Goal: Information Seeking & Learning: Learn about a topic

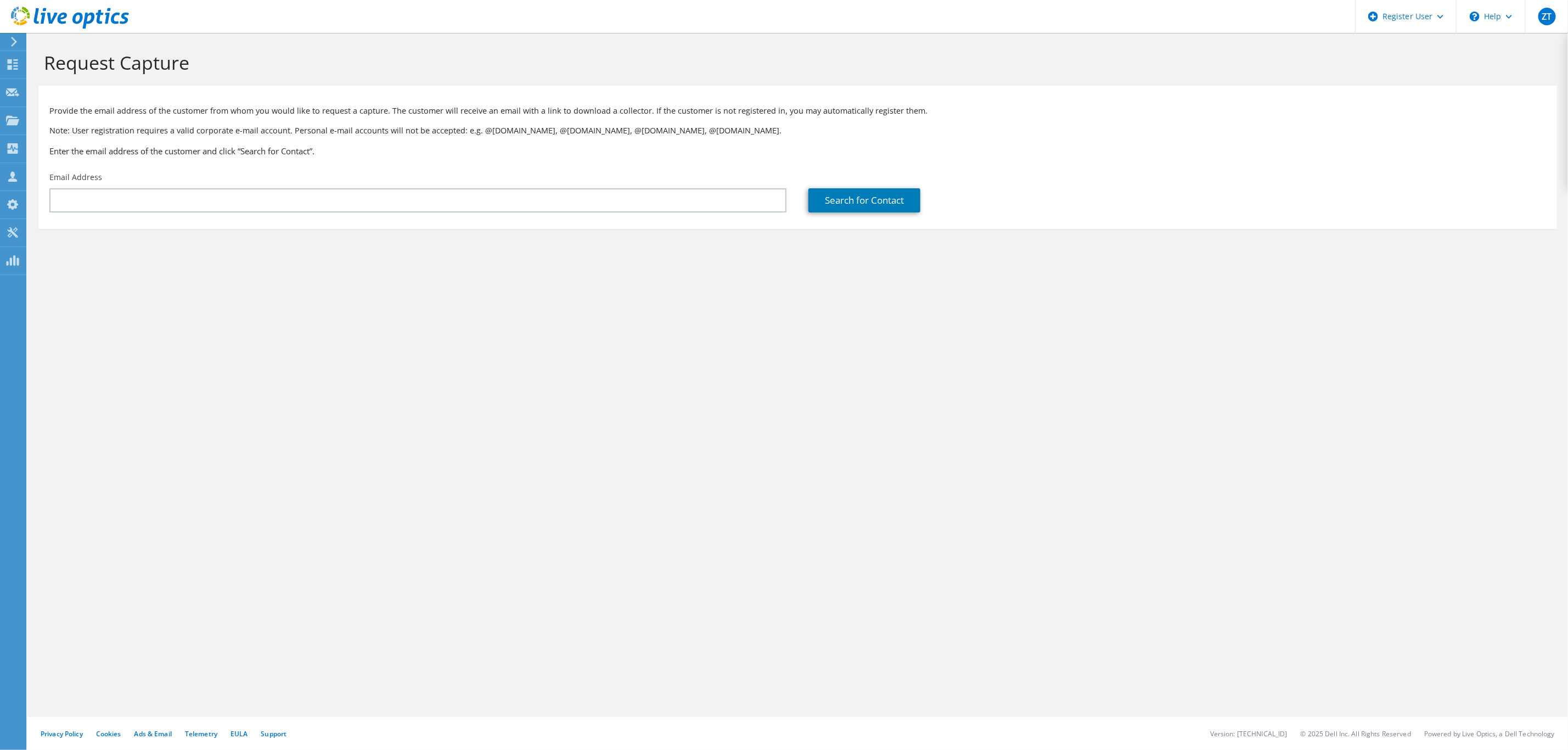
click at [86, 18] on use at bounding box center [70, 17] width 118 height 22
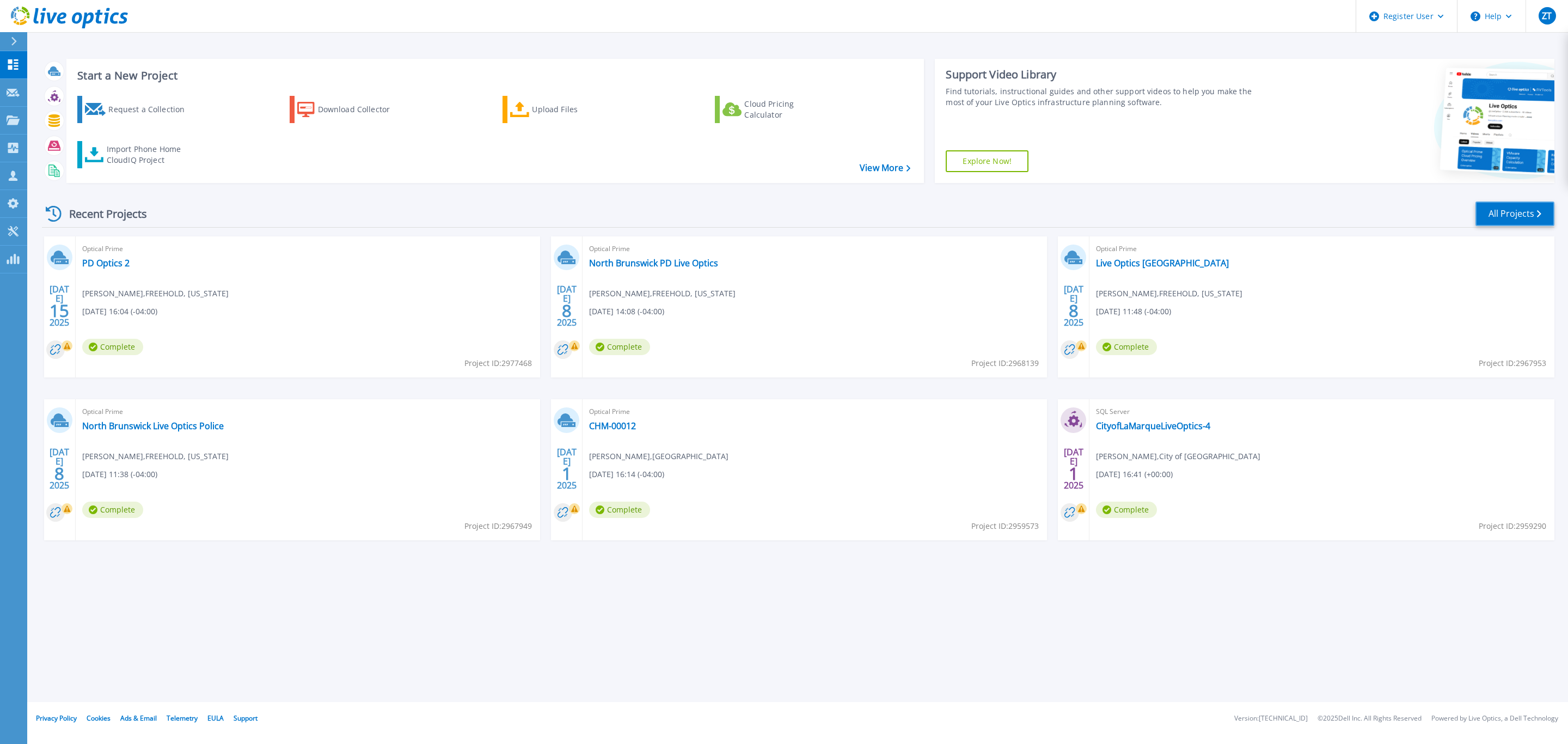
click at [1524, 225] on link "All Projects" at bounding box center [1514, 214] width 79 height 24
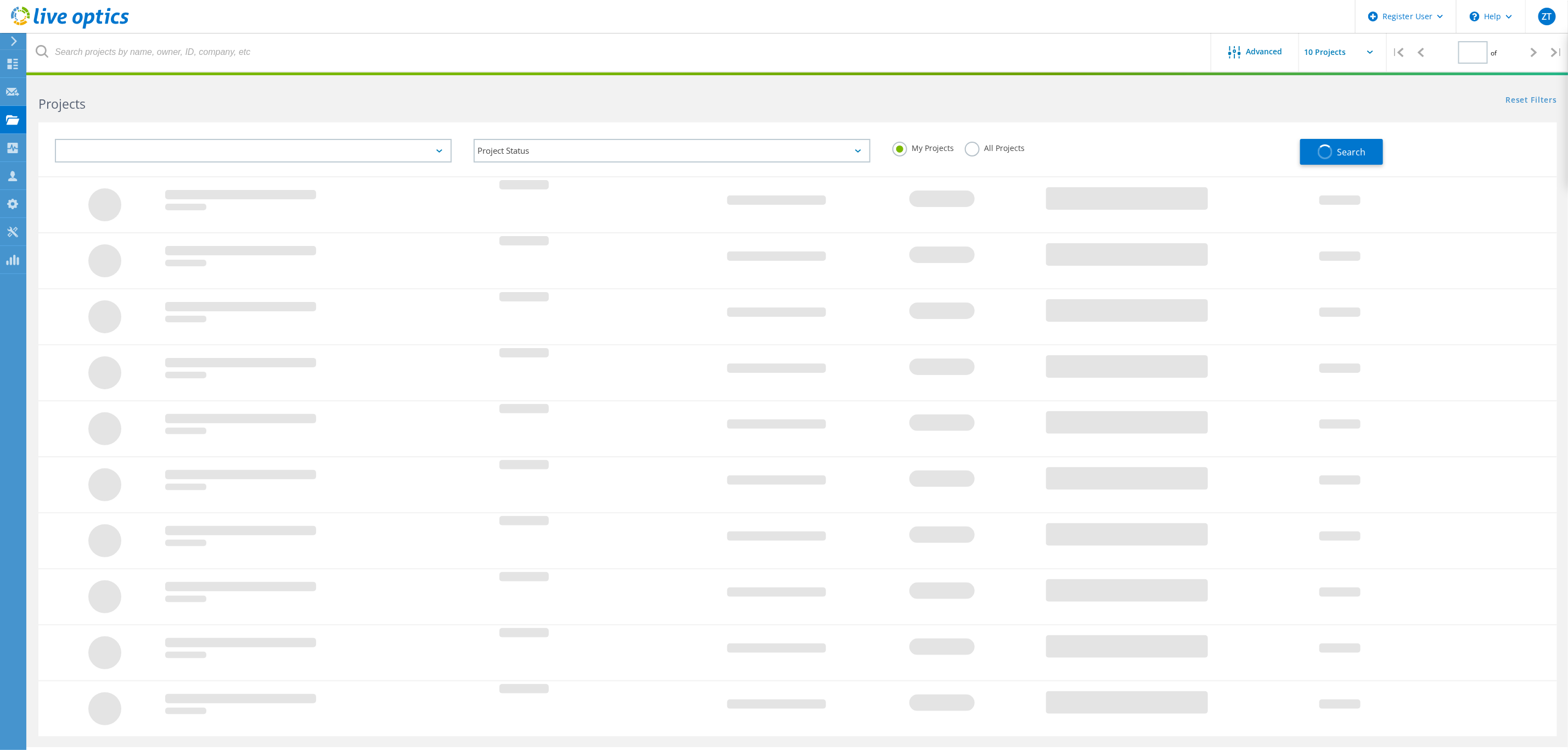
type input "1"
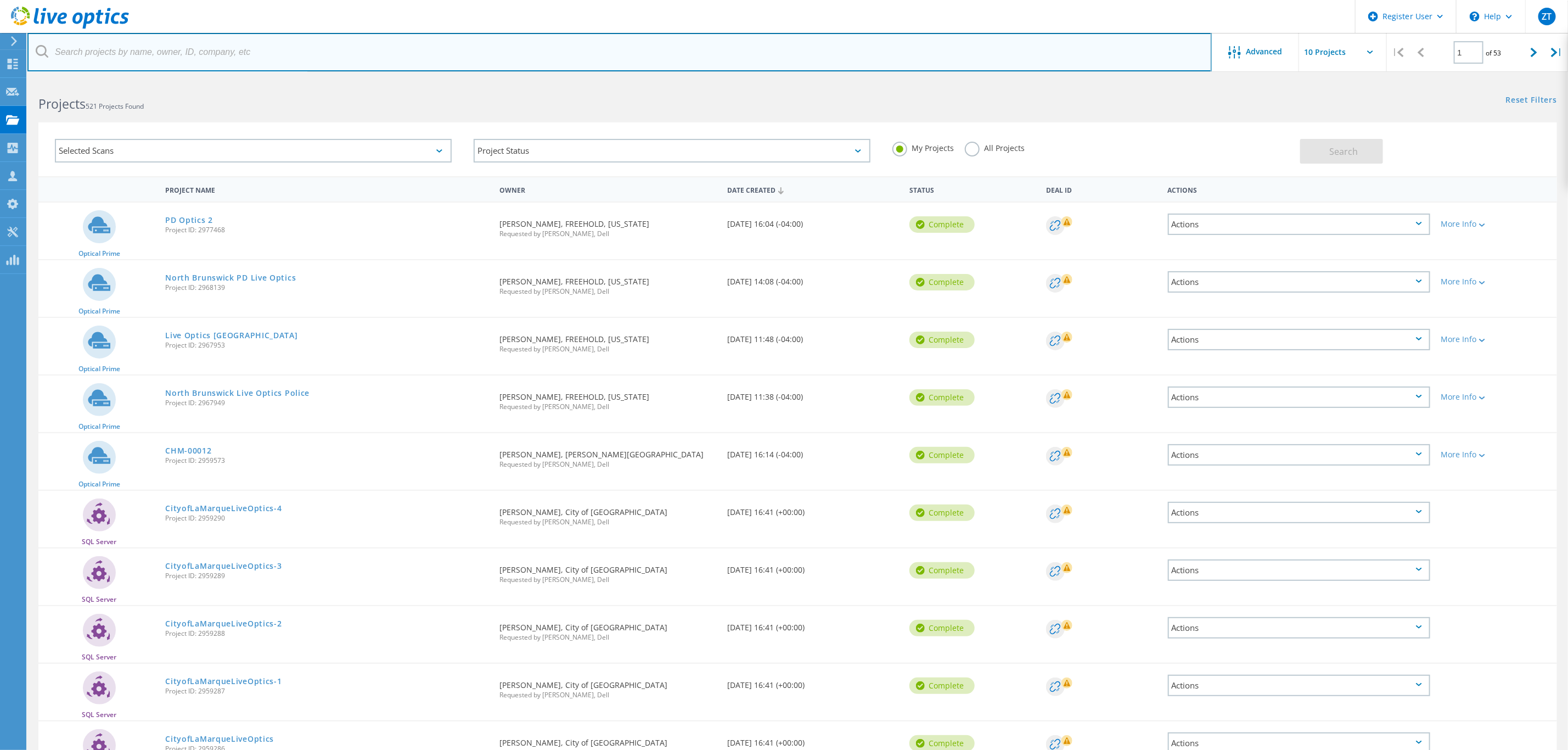
click at [333, 68] on input "text" at bounding box center [620, 52] width 1185 height 38
type input "2372693"
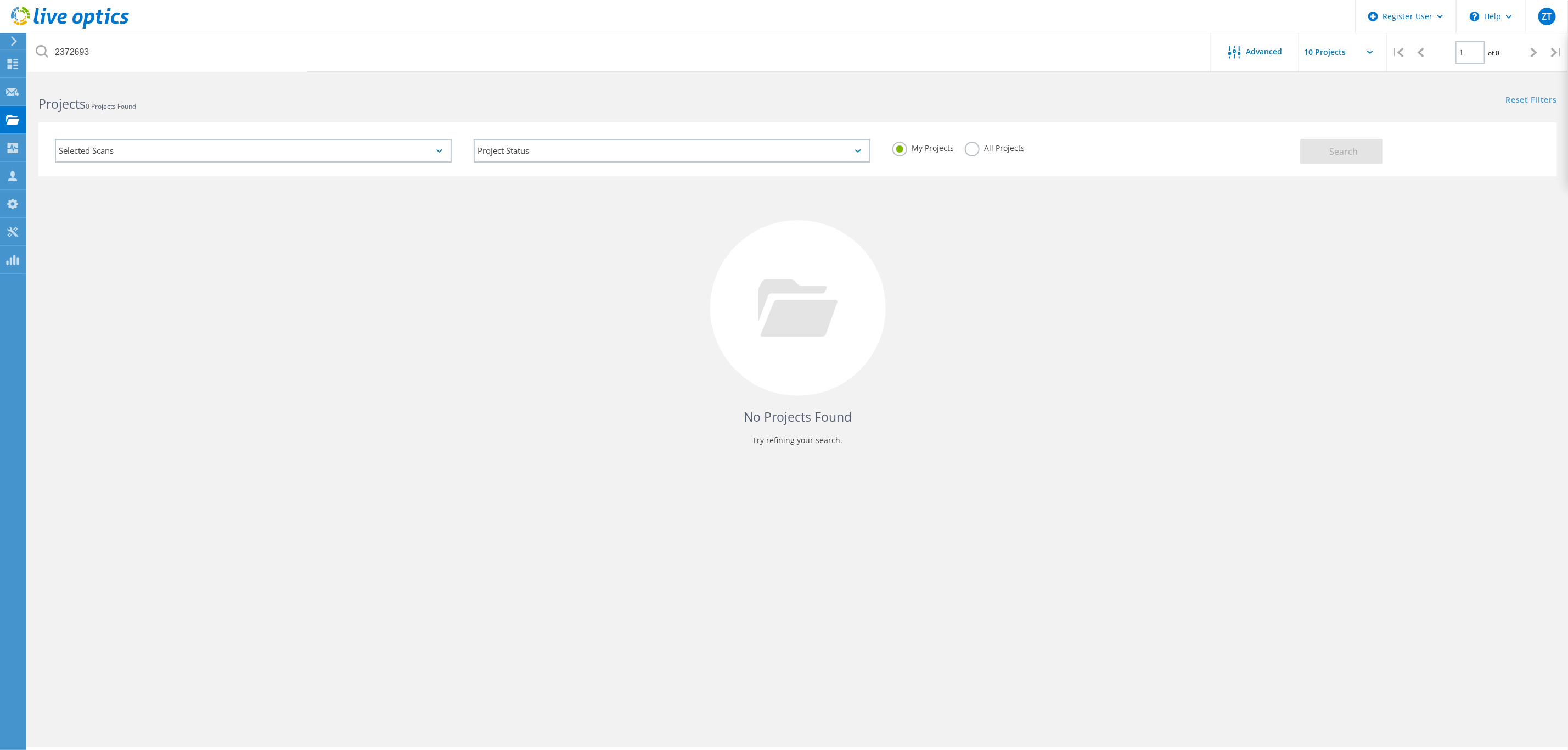
click at [1006, 146] on label "All Projects" at bounding box center [994, 147] width 60 height 10
click at [0, 0] on input "All Projects" at bounding box center [0, 0] width 0 height 0
click at [1326, 151] on button "Search" at bounding box center [1342, 151] width 83 height 24
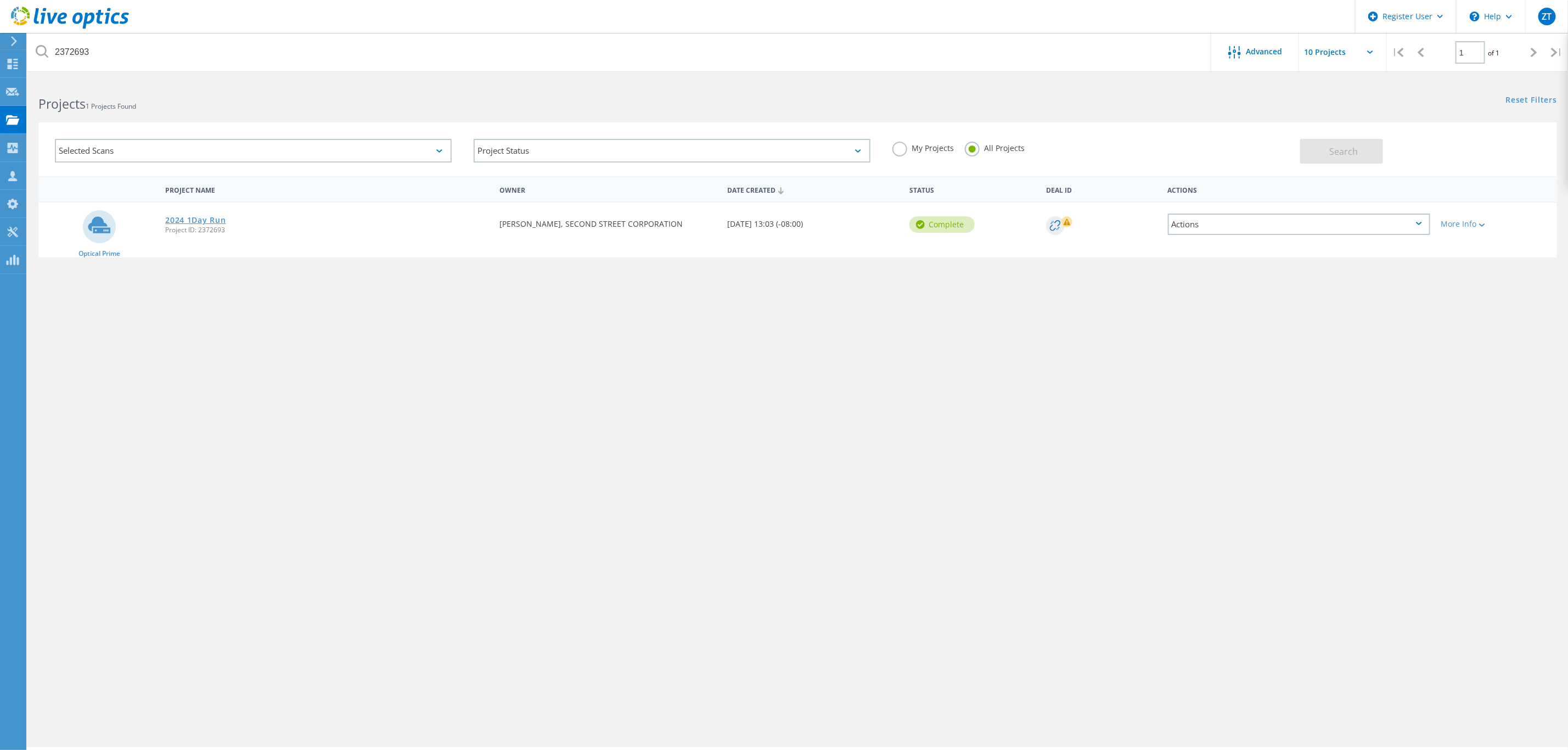
click at [203, 216] on link "2024 1Day Run" at bounding box center [195, 220] width 61 height 8
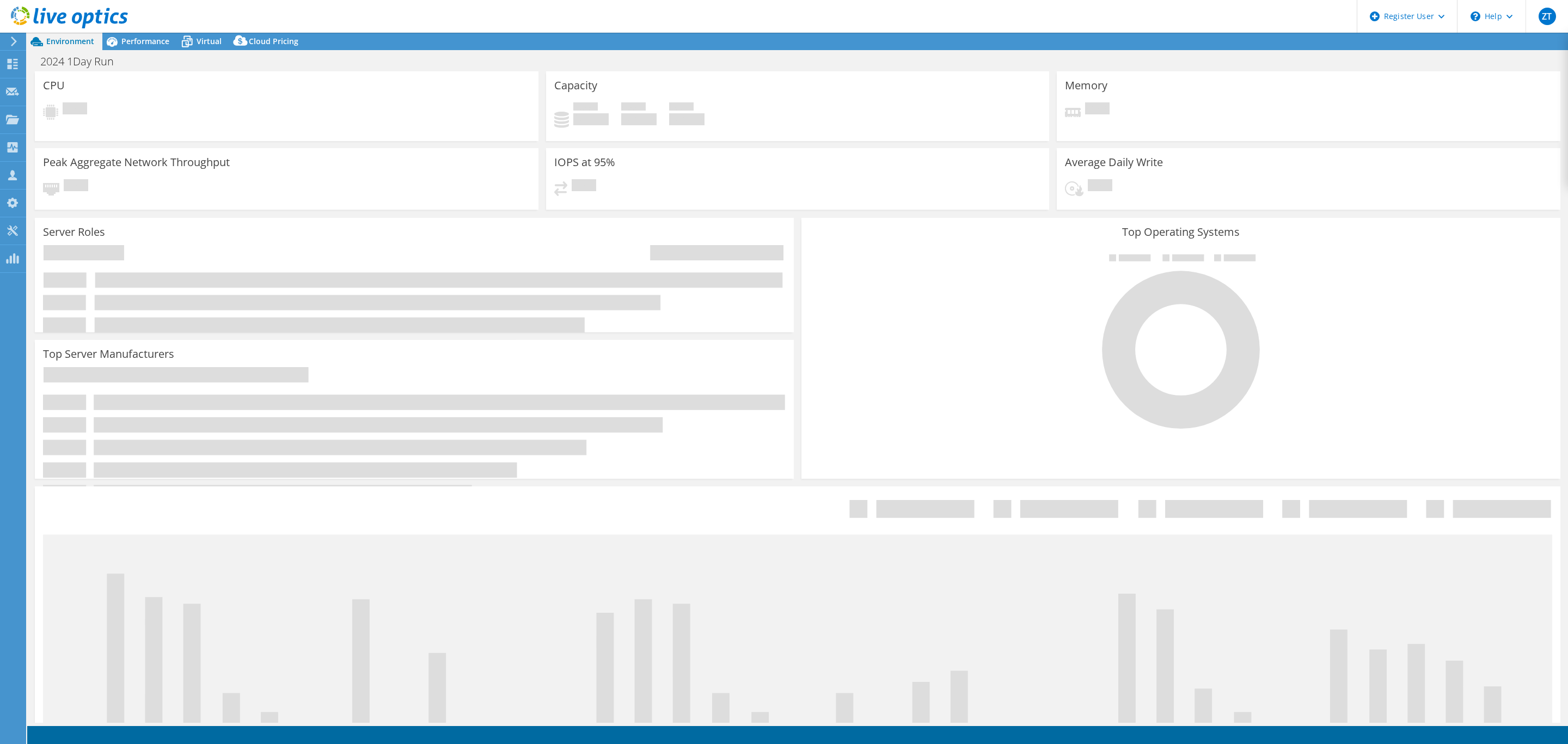
select select "USD"
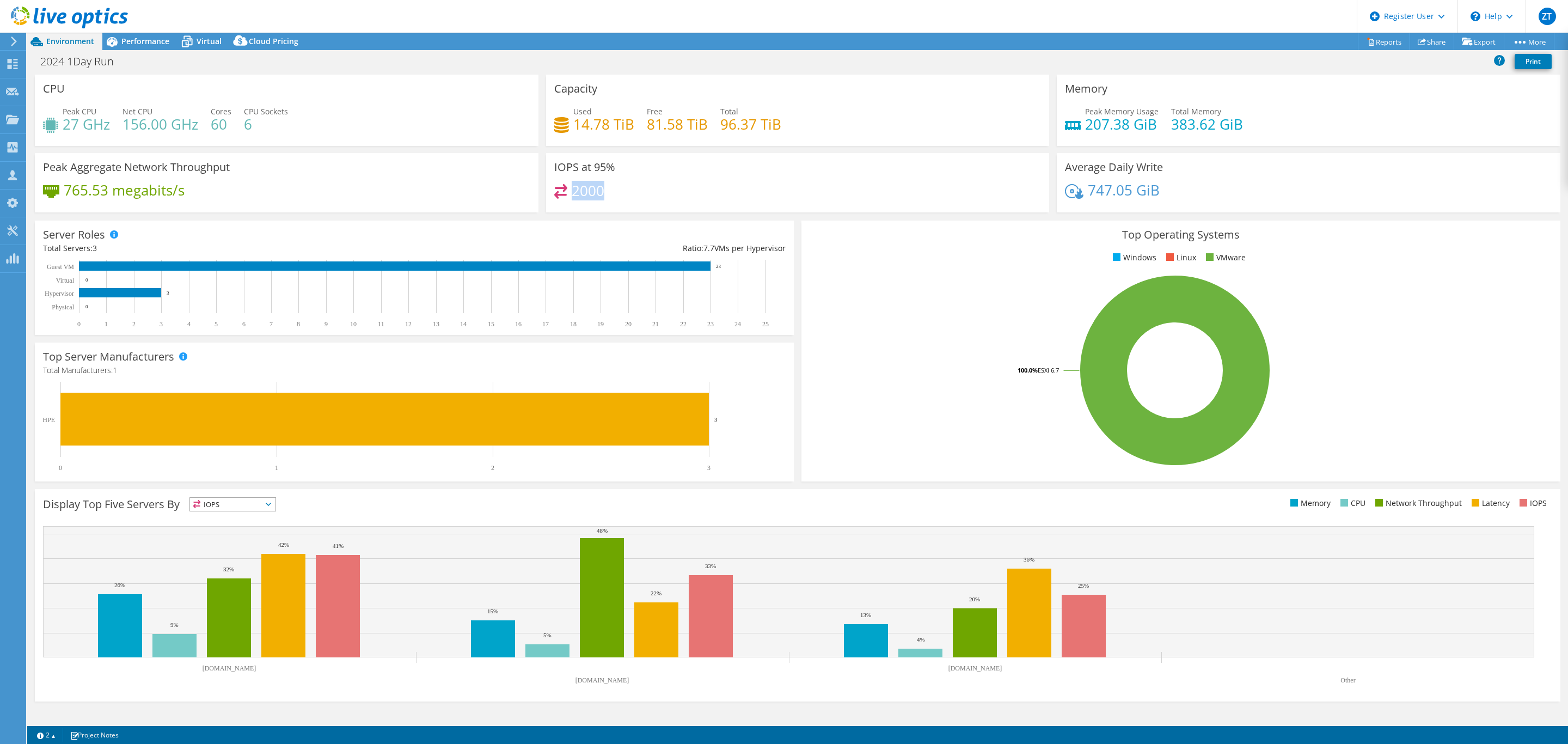
drag, startPoint x: 619, startPoint y: 189, endPoint x: 572, endPoint y: 194, distance: 47.3
click at [572, 194] on div "2000" at bounding box center [798, 195] width 487 height 24
click at [686, 157] on div "IOPS at 95% 2000" at bounding box center [798, 182] width 504 height 59
drag, startPoint x: 1206, startPoint y: 178, endPoint x: 1178, endPoint y: 195, distance: 32.8
click at [1178, 195] on div "Average Daily Write 747.05 GiB" at bounding box center [1309, 182] width 504 height 59
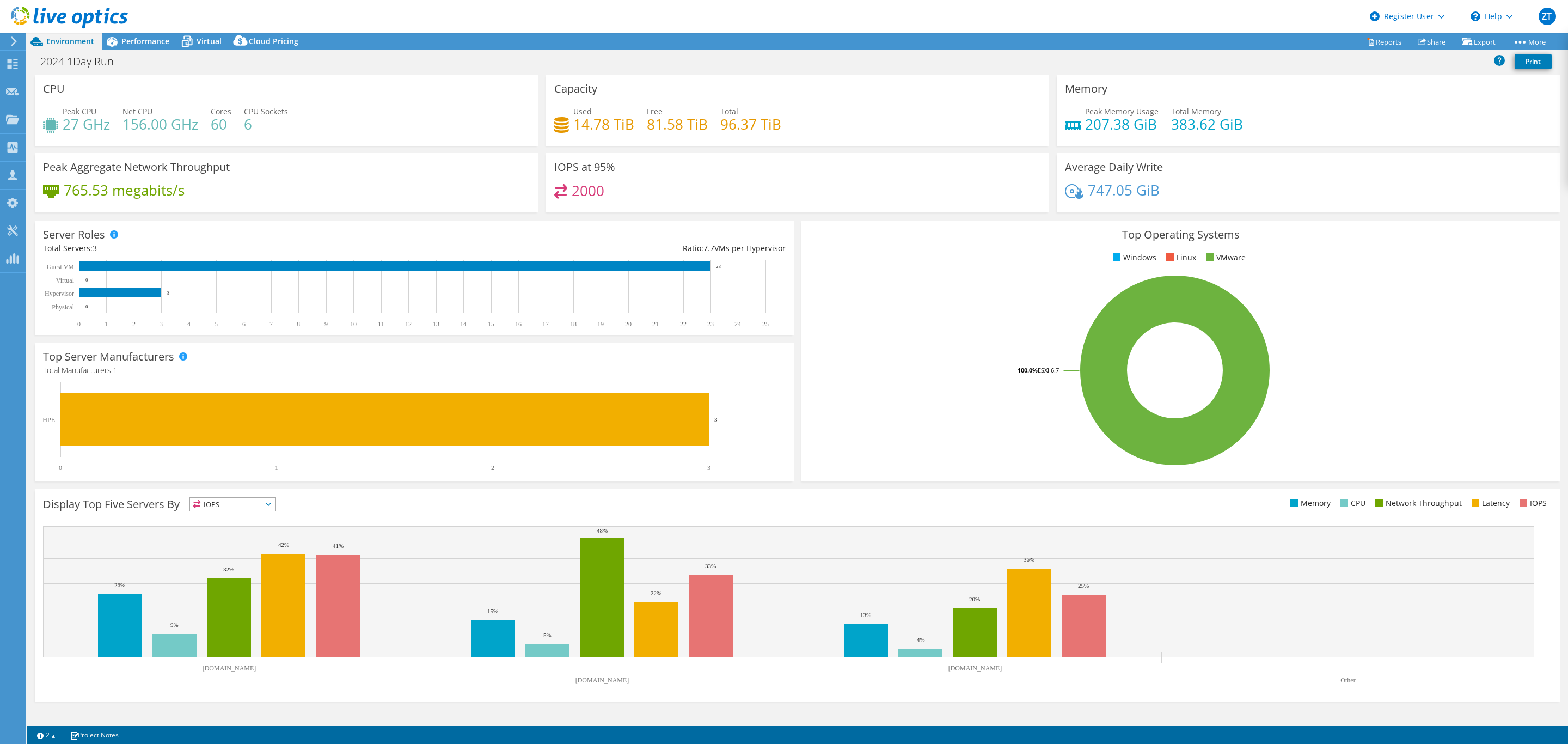
click at [1189, 197] on div "747.05 GiB" at bounding box center [1309, 195] width 487 height 23
drag, startPoint x: 1189, startPoint y: 195, endPoint x: 1094, endPoint y: 180, distance: 96.2
click at [1094, 184] on div "747.05 GiB" at bounding box center [1309, 195] width 487 height 23
click at [1143, 184] on h4 "747.05 GiB" at bounding box center [1123, 189] width 72 height 12
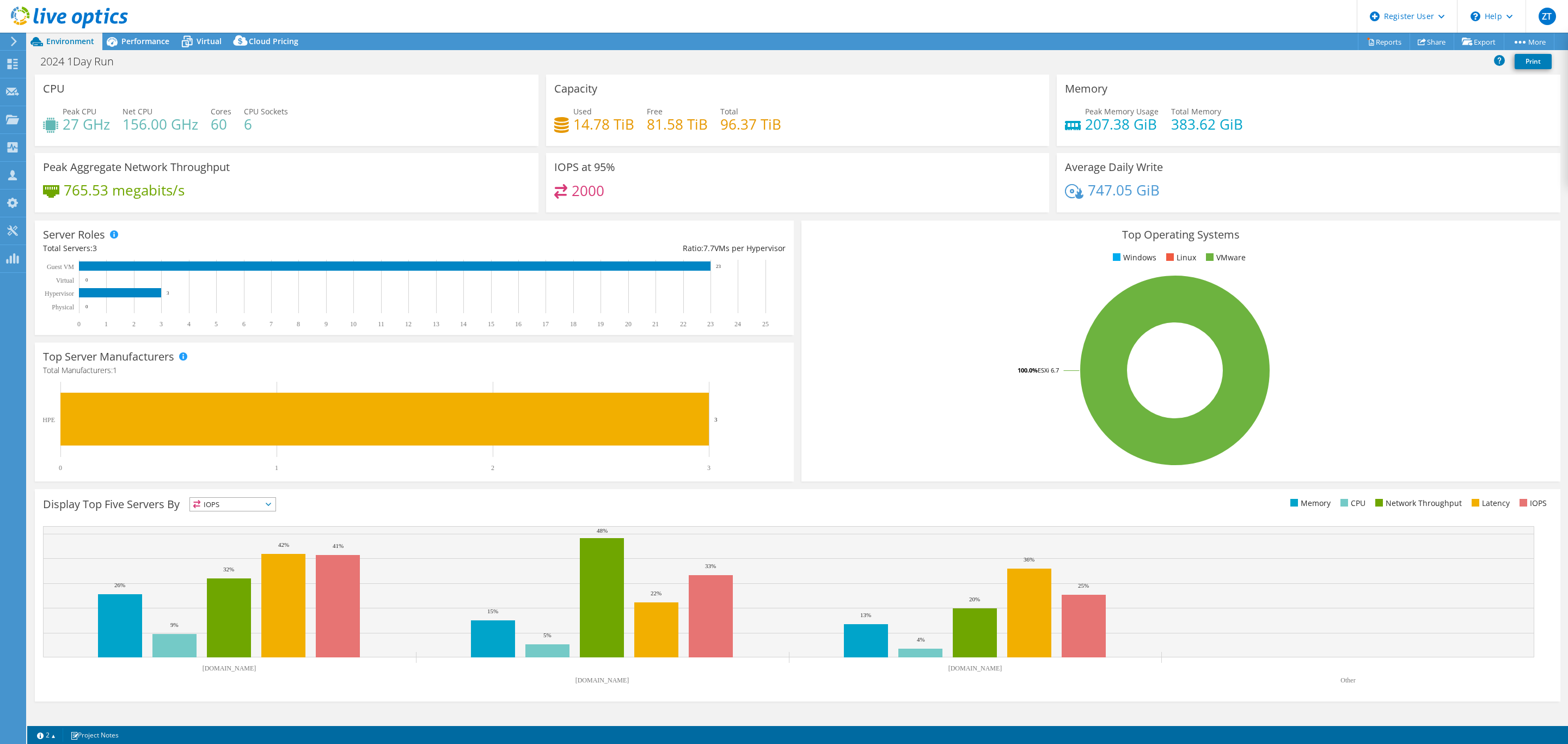
click at [670, 193] on div "2000" at bounding box center [798, 195] width 487 height 24
click at [673, 84] on div "Capacity Used 14.78 TiB Free 81.58 TiB Total 96.37 TiB" at bounding box center [798, 110] width 504 height 71
drag, startPoint x: 567, startPoint y: 113, endPoint x: 632, endPoint y: 149, distance: 74.3
click at [632, 149] on div "Capacity Used 14.78 TiB Free 81.58 TiB Total 96.37 TiB" at bounding box center [798, 114] width 511 height 79
drag, startPoint x: 614, startPoint y: 164, endPoint x: 526, endPoint y: 173, distance: 88.5
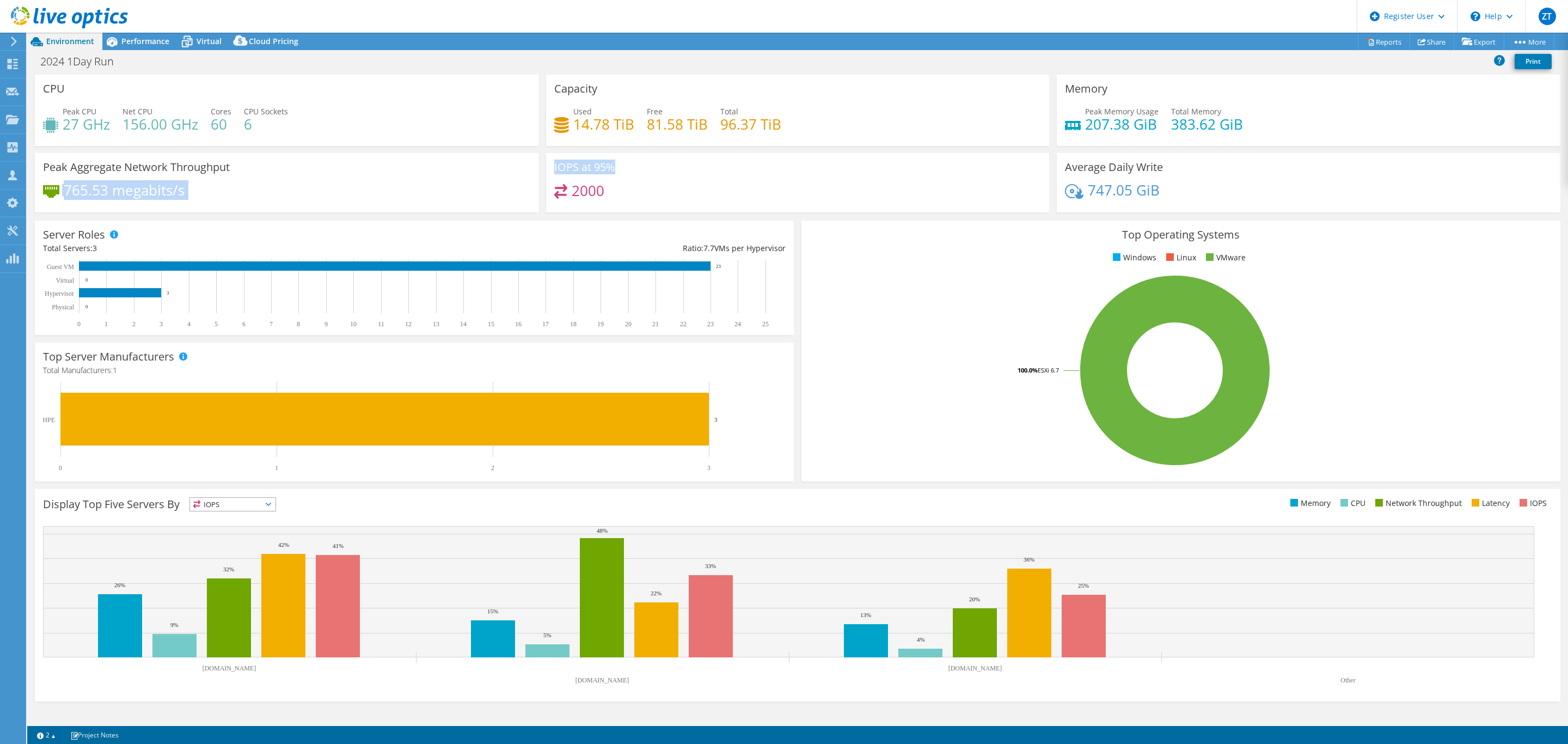
click at [521, 175] on div "CPU Peak CPU 27 GHz Net CPU 156.00 GHz Cores 60 CPU Sockets 6 Capacity Used 14.…" at bounding box center [797, 147] width 1533 height 145
drag, startPoint x: 1065, startPoint y: 168, endPoint x: 1153, endPoint y: 169, distance: 88.0
click at [1153, 169] on h3 "Average Daily Write" at bounding box center [1113, 167] width 98 height 12
click at [143, 36] on span "Performance" at bounding box center [145, 41] width 48 height 10
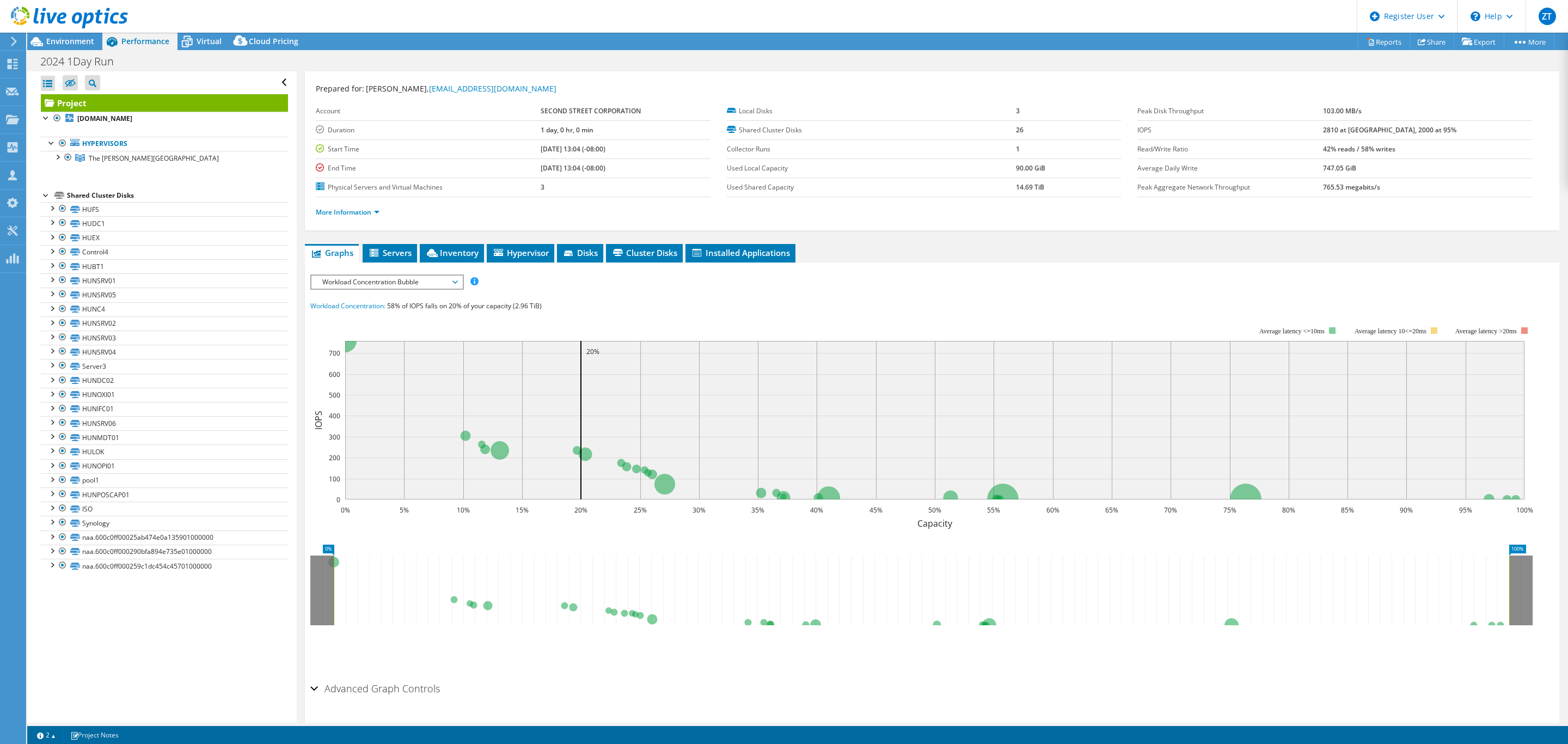
scroll to position [20, 0]
click at [430, 278] on span "Workload Concentration Bubble" at bounding box center [387, 283] width 140 height 13
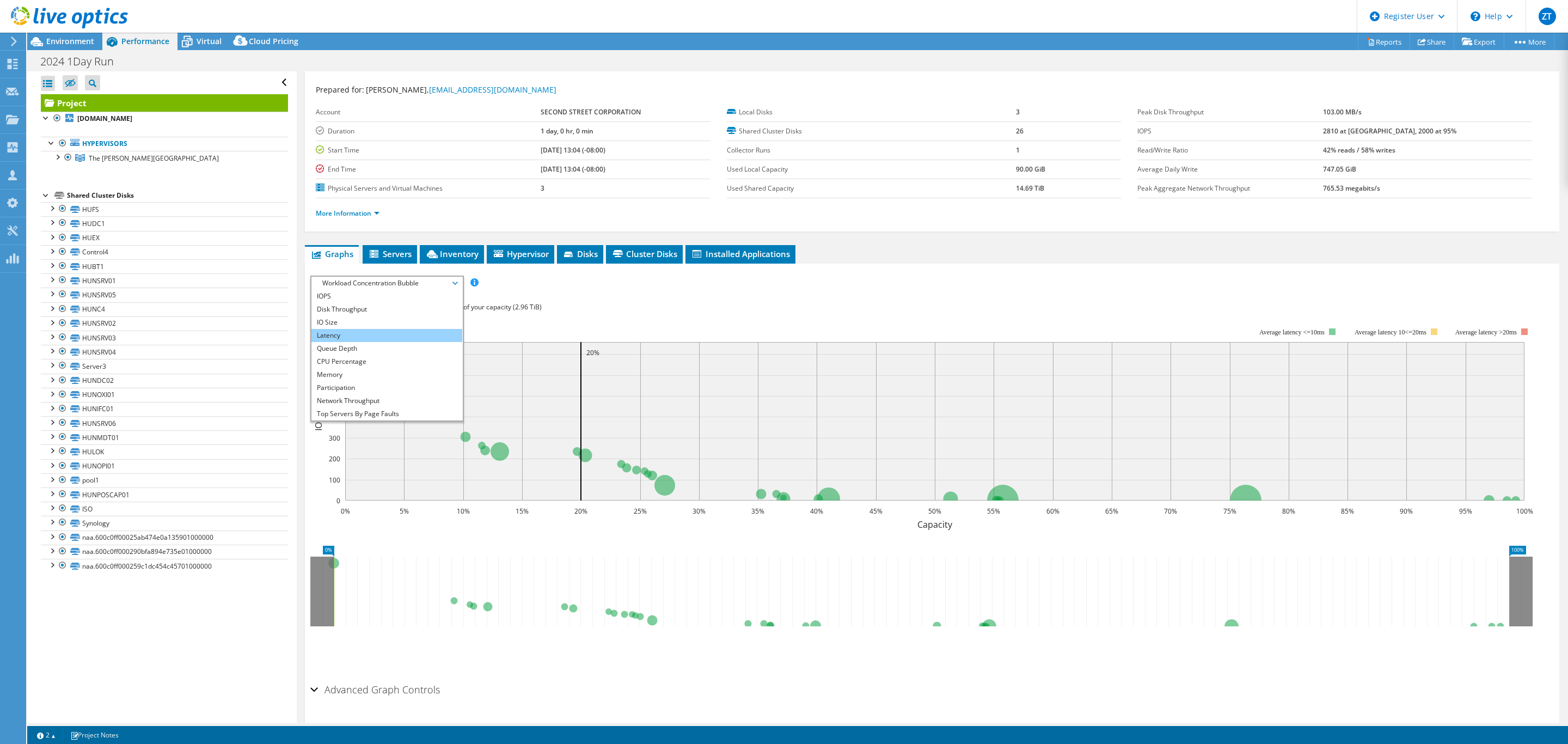
click at [423, 333] on li "Latency" at bounding box center [387, 335] width 151 height 13
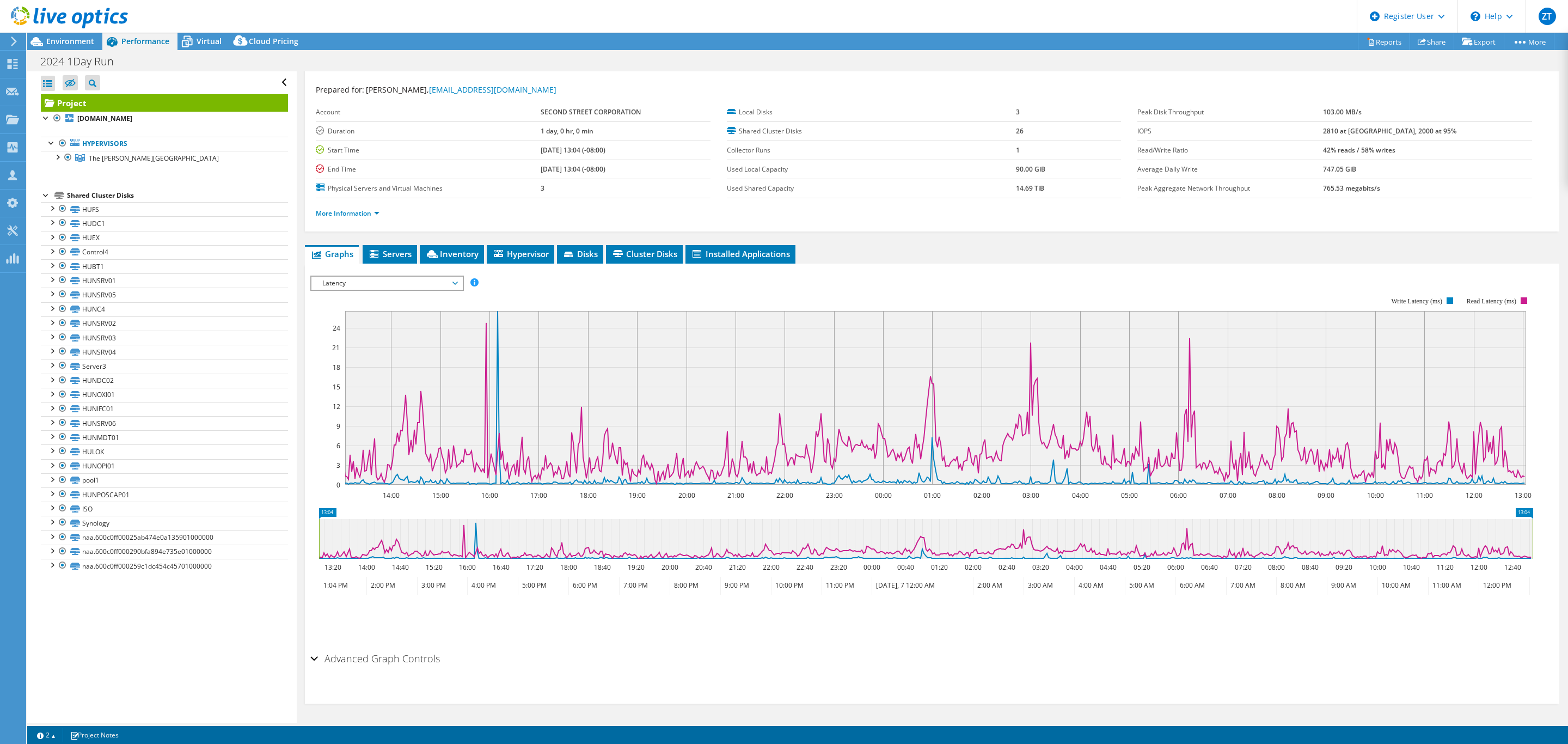
scroll to position [0, 0]
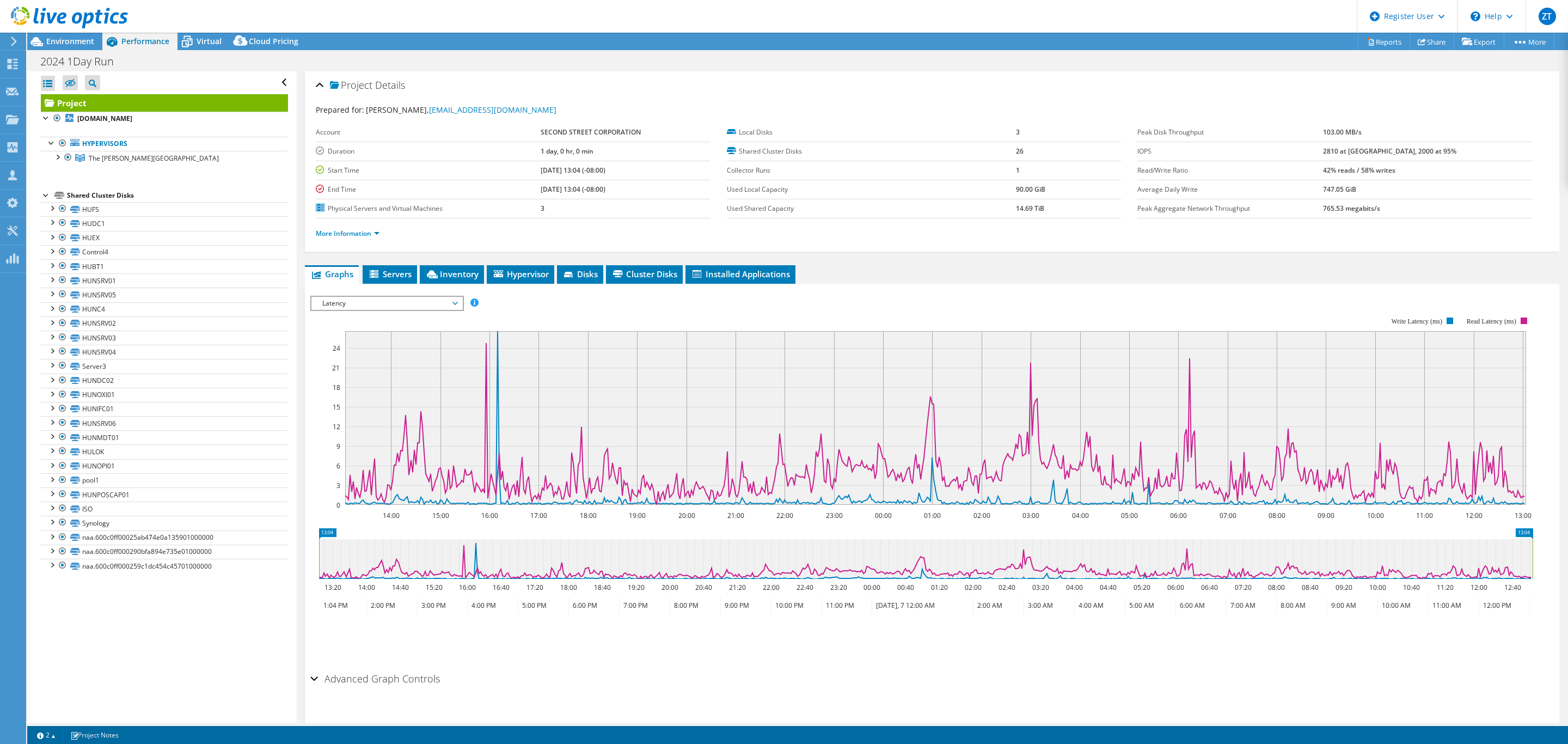
click at [448, 304] on span "Latency" at bounding box center [387, 303] width 140 height 13
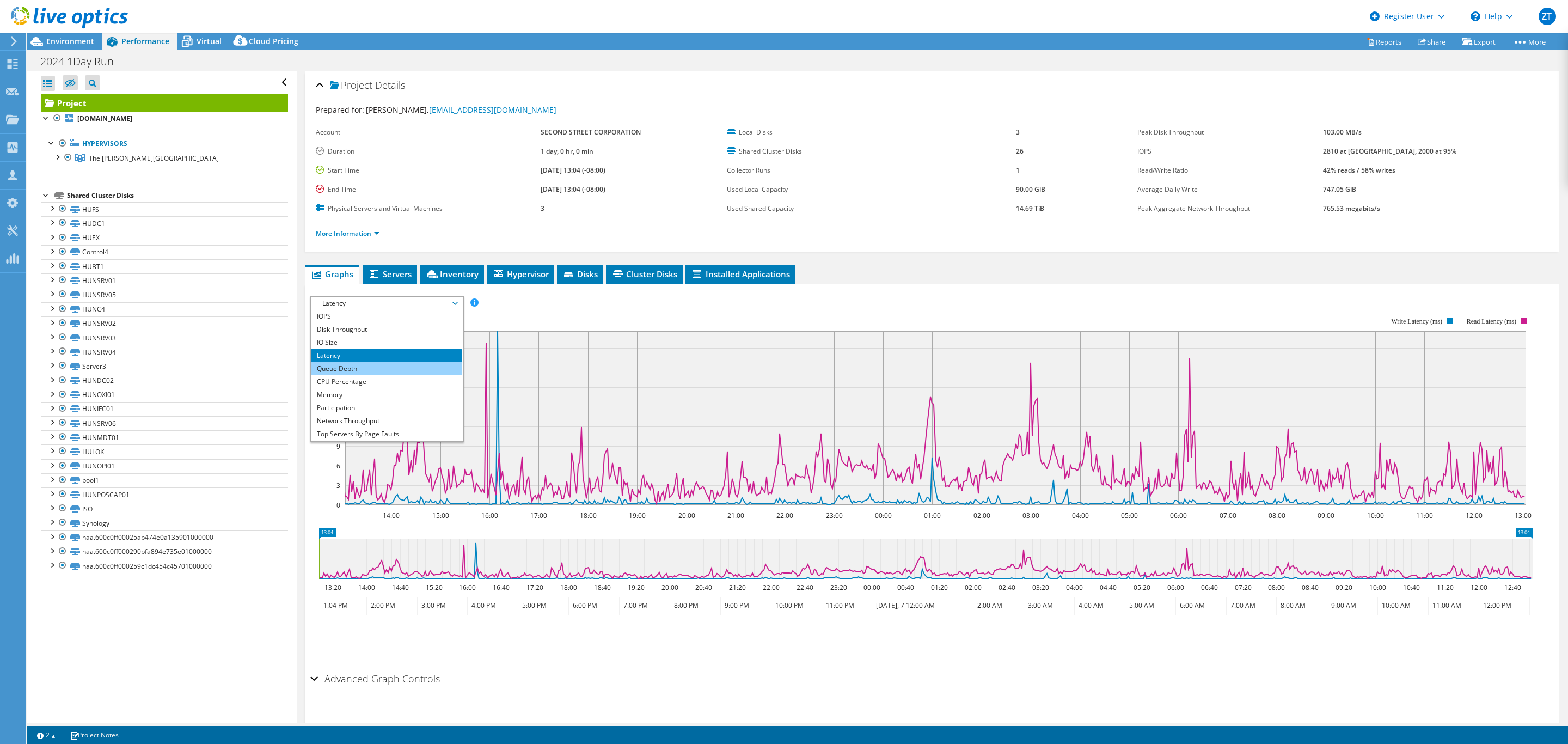
click at [423, 369] on li "Queue Depth" at bounding box center [387, 369] width 151 height 13
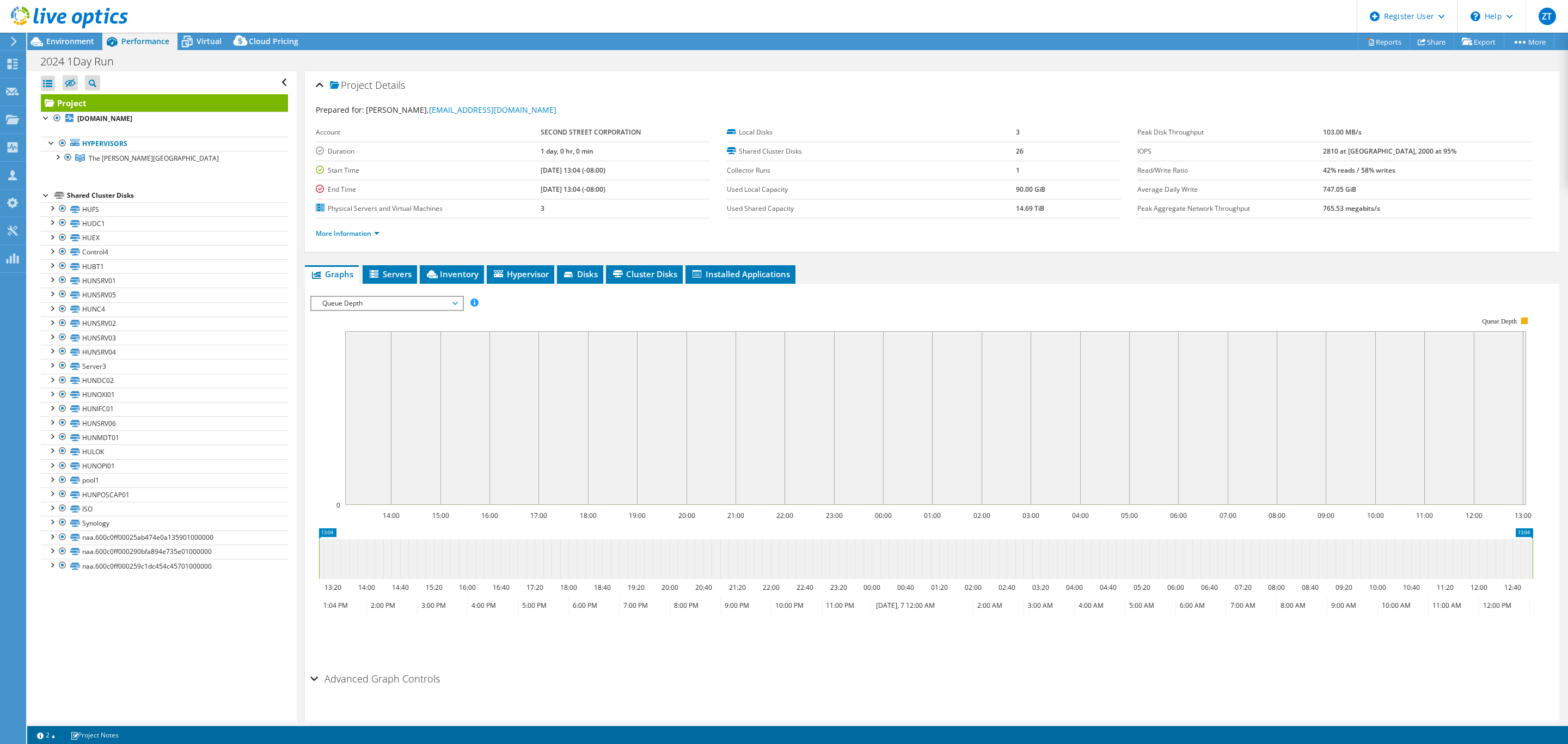
click at [419, 301] on span "Queue Depth" at bounding box center [387, 303] width 140 height 13
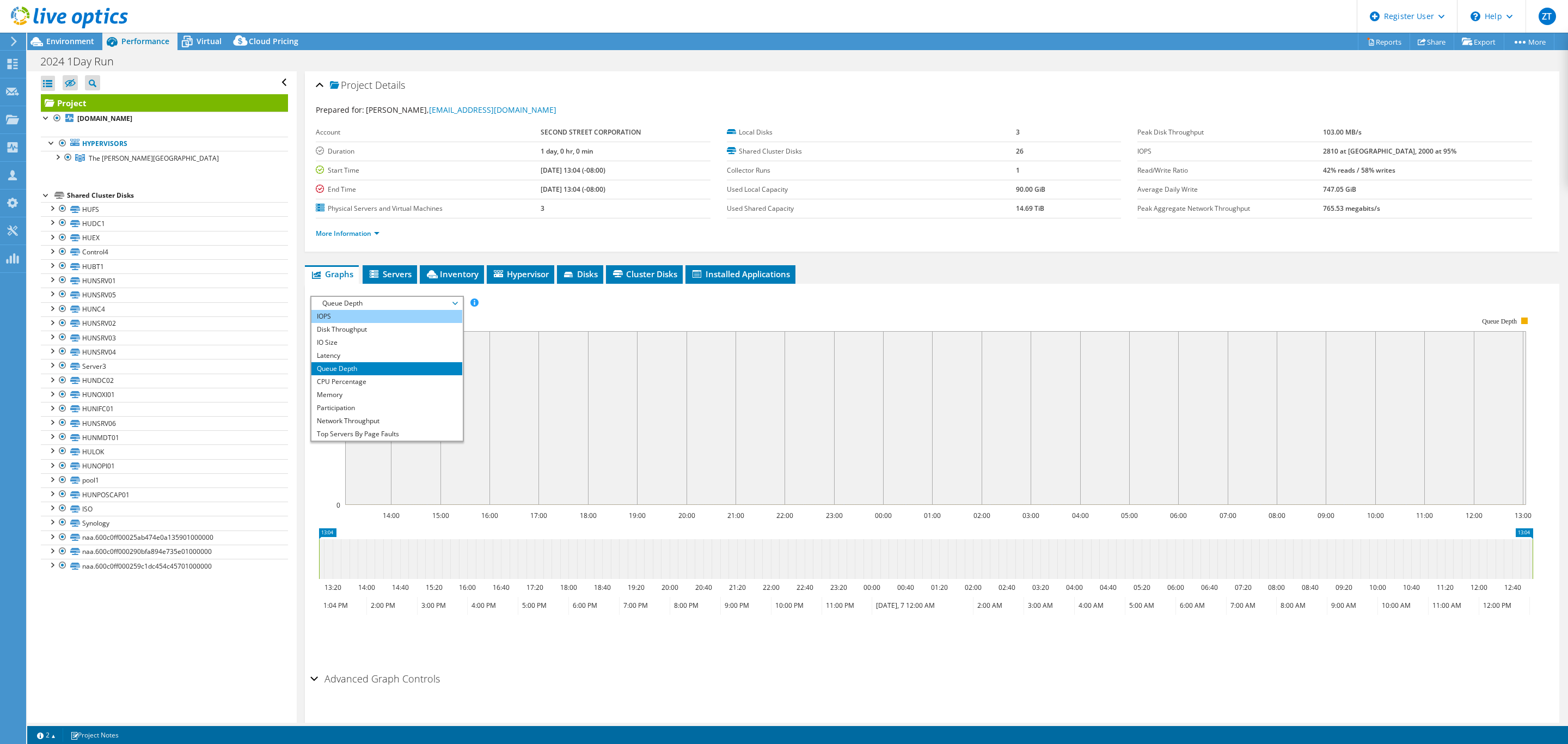
click at [410, 312] on li "IOPS" at bounding box center [387, 316] width 151 height 13
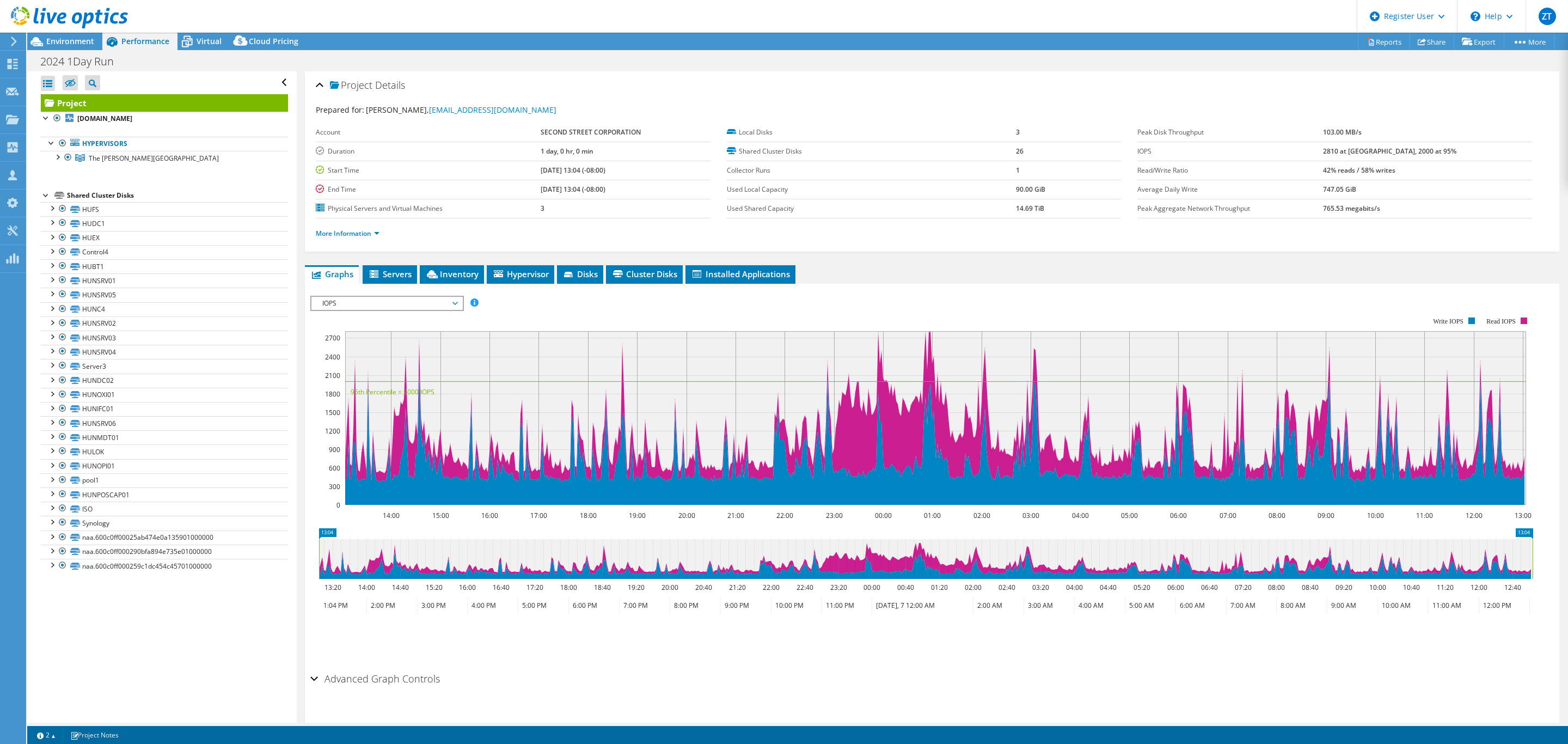
click at [436, 305] on span "IOPS" at bounding box center [387, 303] width 140 height 13
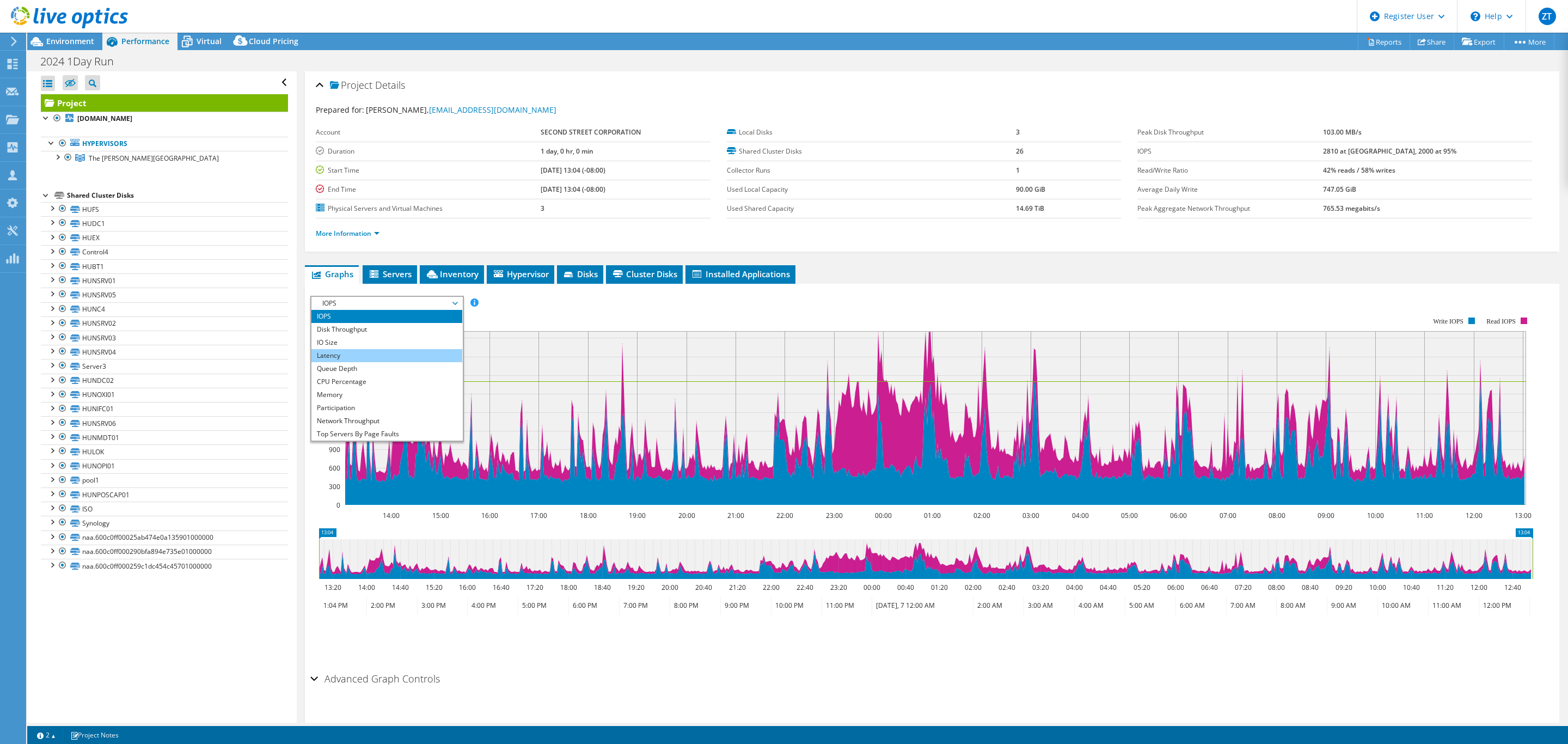
click at [413, 357] on li "Latency" at bounding box center [387, 355] width 151 height 13
